Goal: Navigation & Orientation: Find specific page/section

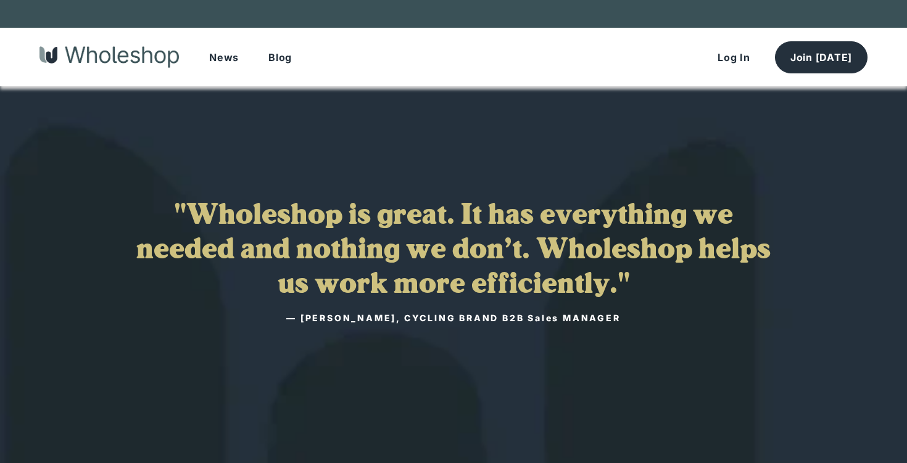
scroll to position [2127, 0]
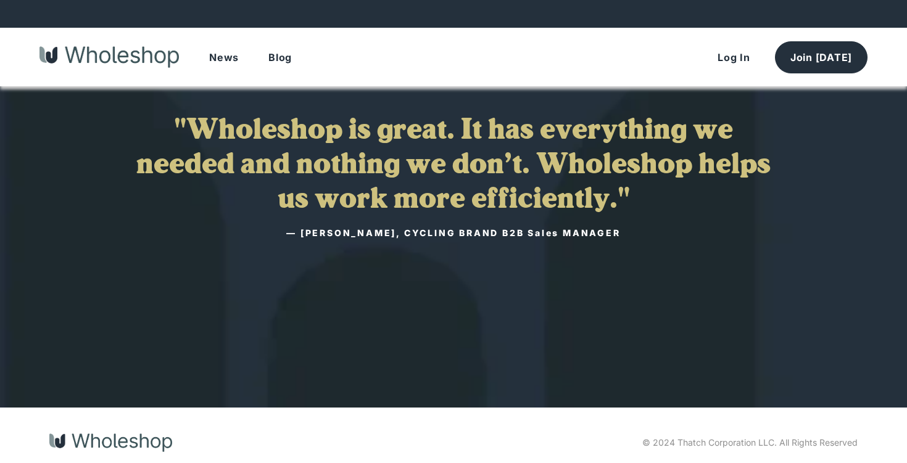
click at [222, 64] on button "News" at bounding box center [223, 57] width 59 height 31
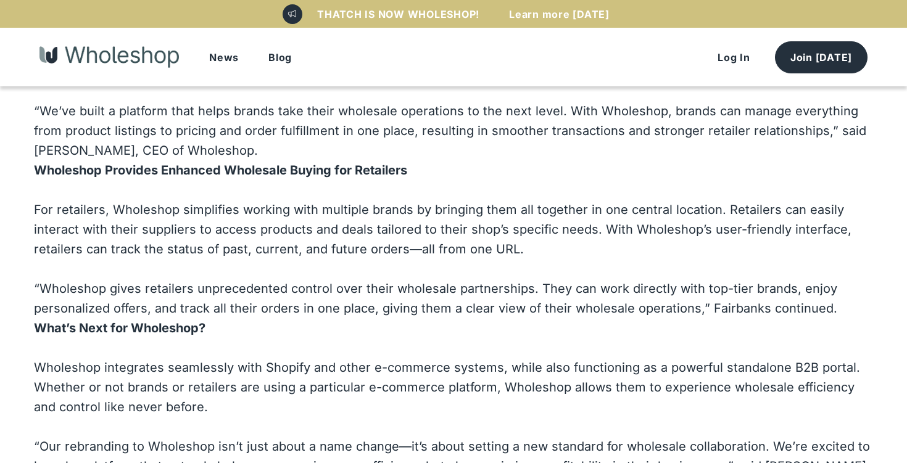
scroll to position [1428, 0]
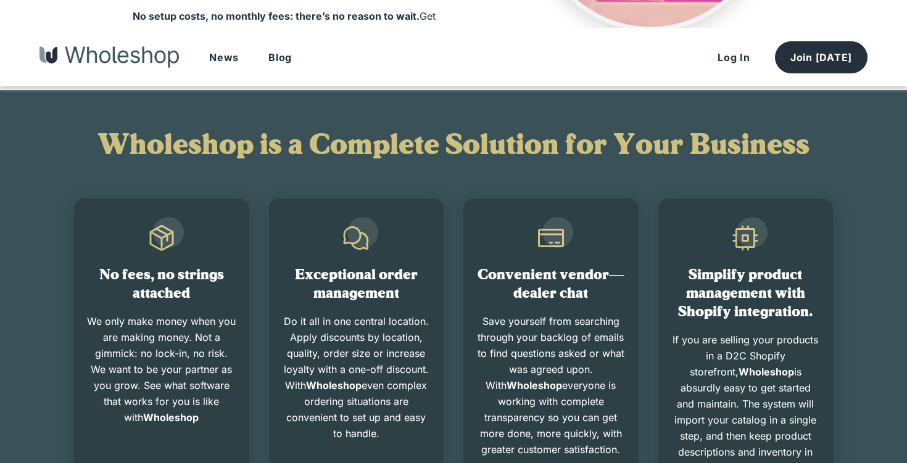
scroll to position [2127, 0]
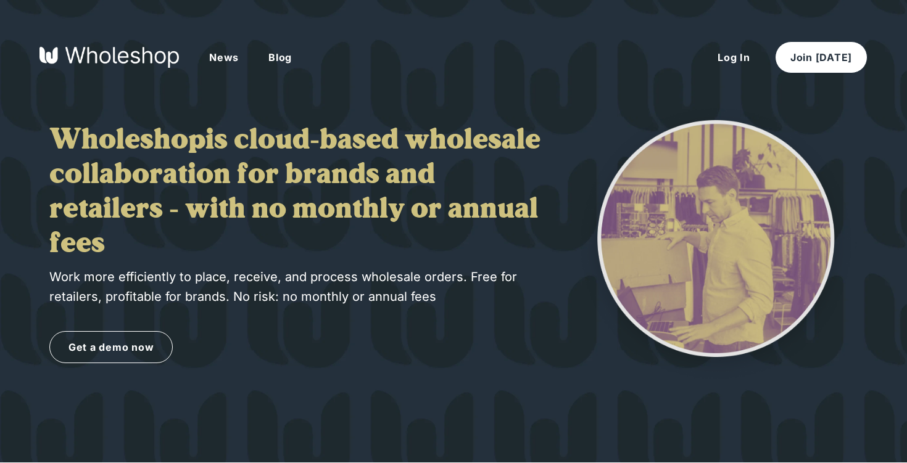
click at [130, 56] on img at bounding box center [108, 57] width 139 height 22
